Goal: Transaction & Acquisition: Purchase product/service

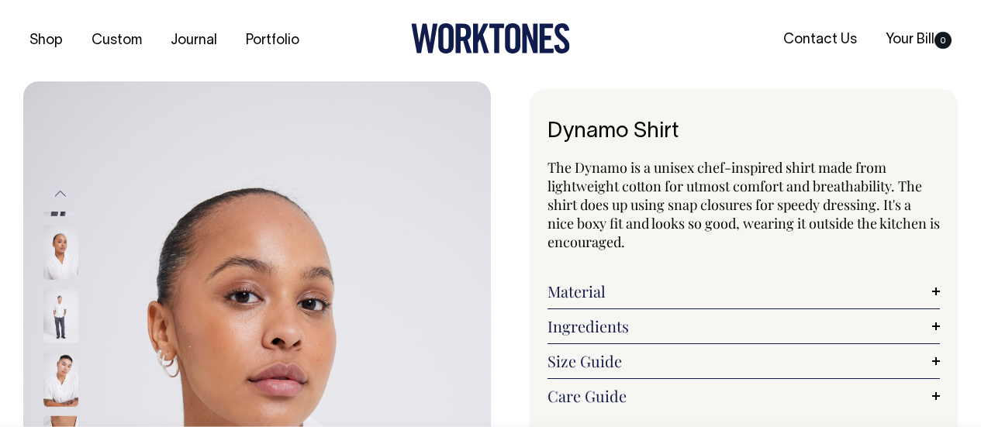
select select "Off-White"
radio input "true"
